Goal: Navigation & Orientation: Understand site structure

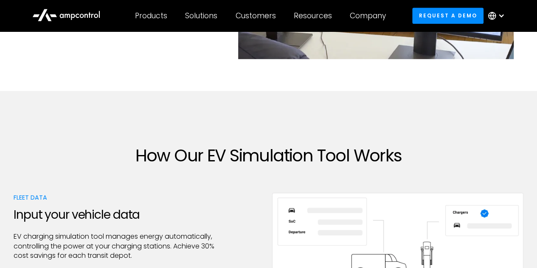
scroll to position [381, 0]
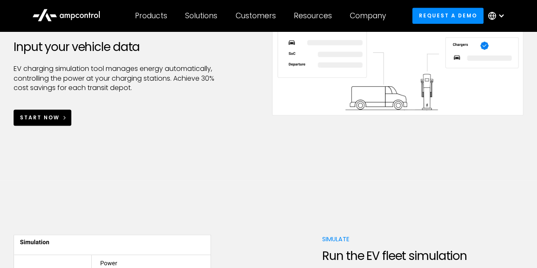
click at [40, 122] on link "Start Now" at bounding box center [43, 118] width 58 height 16
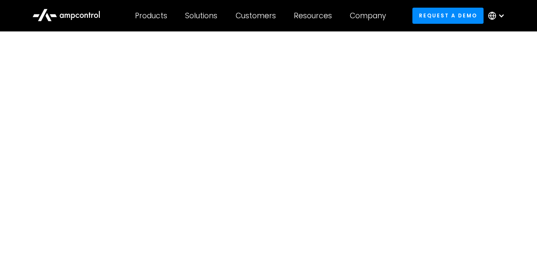
scroll to position [0, 0]
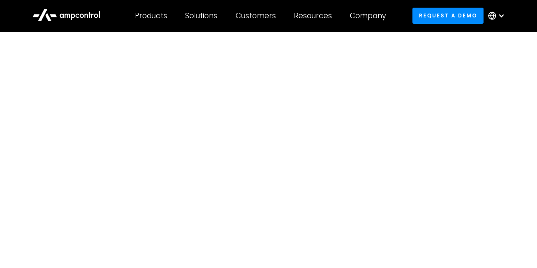
click at [82, 19] on icon at bounding box center [66, 14] width 68 height 20
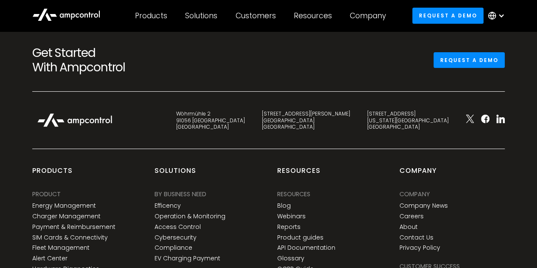
scroll to position [3195, 0]
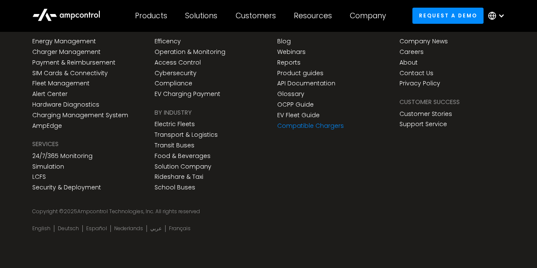
click at [326, 126] on link "Compatible Chargers" at bounding box center [310, 125] width 67 height 7
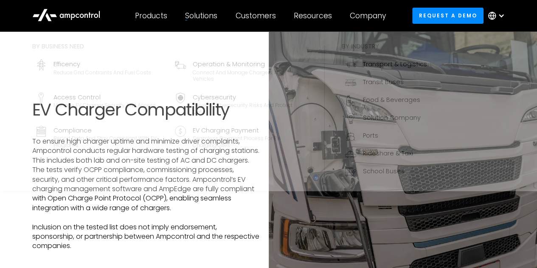
click at [210, 10] on div "Solutions By business need Efficency Reduce grid contraints and fuel costs Oper…" at bounding box center [201, 16] width 50 height 30
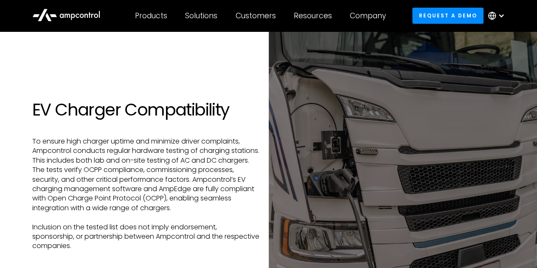
click at [78, 17] on icon at bounding box center [78, 16] width 4 height 4
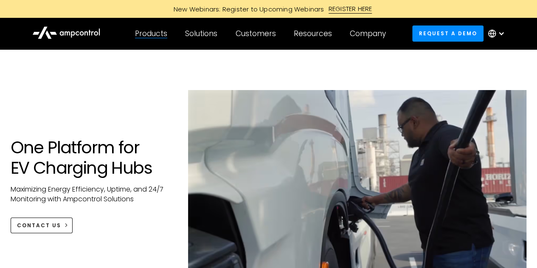
click at [144, 24] on div "Products Products Energy Management Load management, cost optimization, oversub…" at bounding box center [151, 34] width 50 height 30
click at [64, 28] on icon at bounding box center [66, 32] width 68 height 20
